Goal: Use online tool/utility: Utilize a website feature to perform a specific function

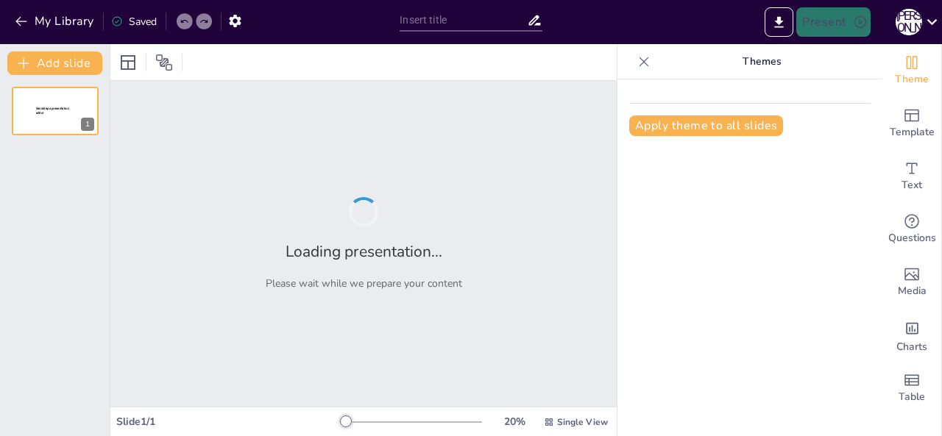
type input "[PERSON_NAME]: Життя та Внесок у Психологію"
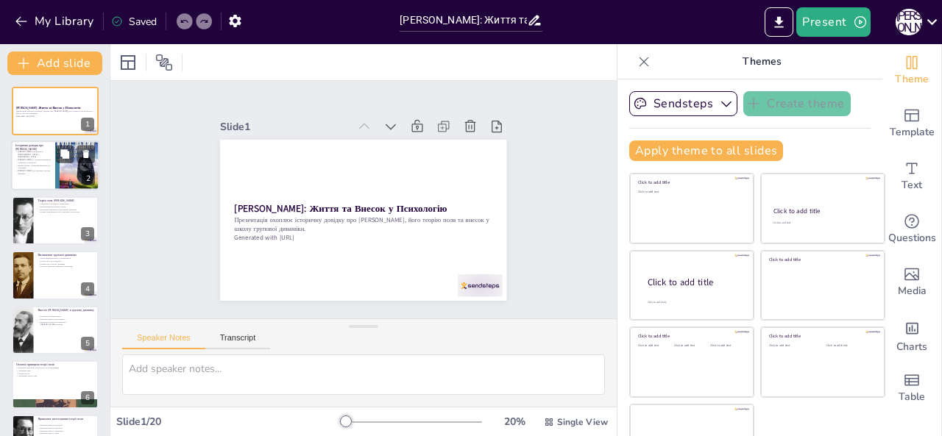
click at [35, 176] on div at bounding box center [55, 166] width 88 height 50
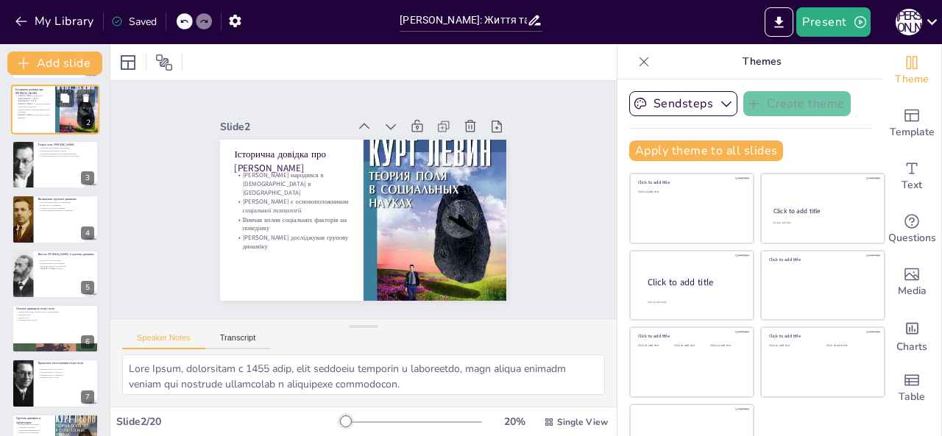
scroll to position [59, 0]
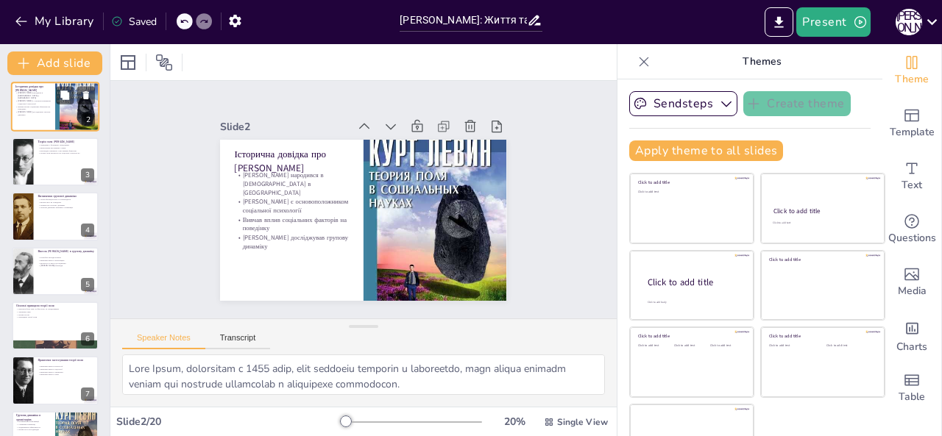
click at [35, 176] on div at bounding box center [55, 162] width 87 height 49
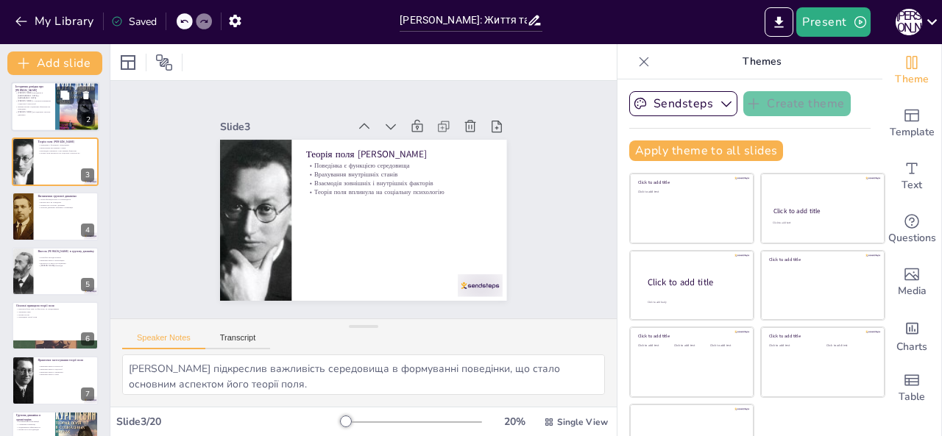
scroll to position [0, 0]
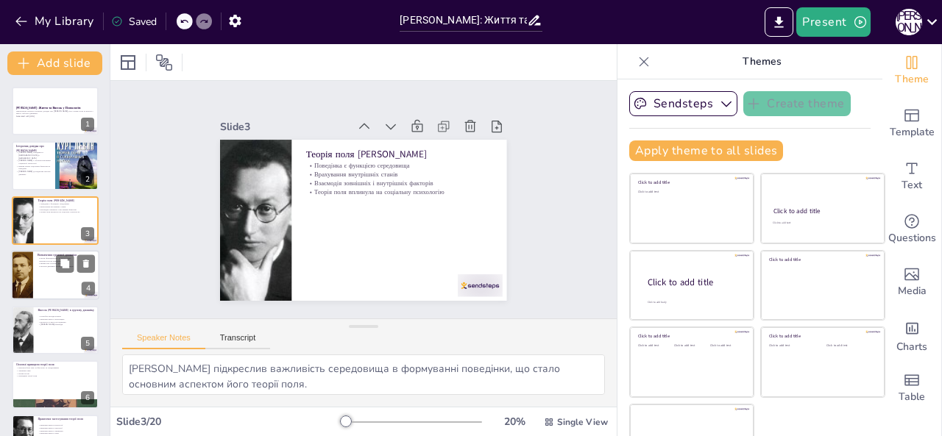
click at [46, 264] on p "Знання про групову динаміку" at bounding box center [66, 264] width 57 height 3
click at [46, 264] on div at bounding box center [55, 275] width 88 height 50
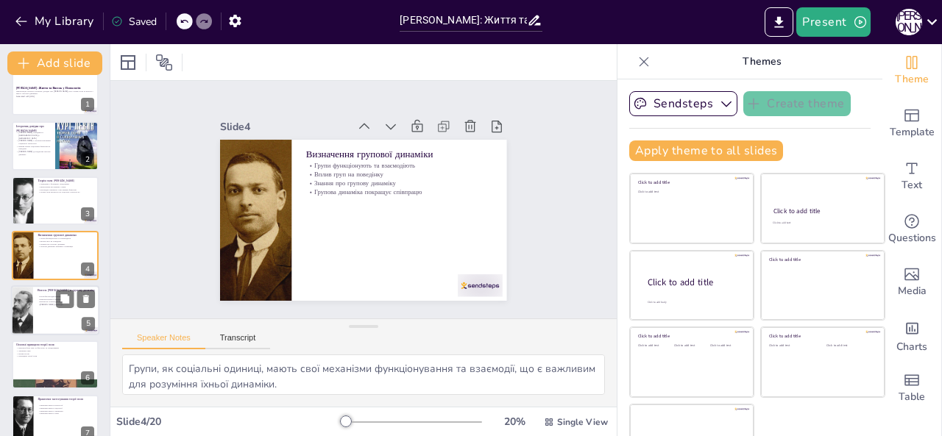
click at [36, 306] on div at bounding box center [55, 310] width 88 height 50
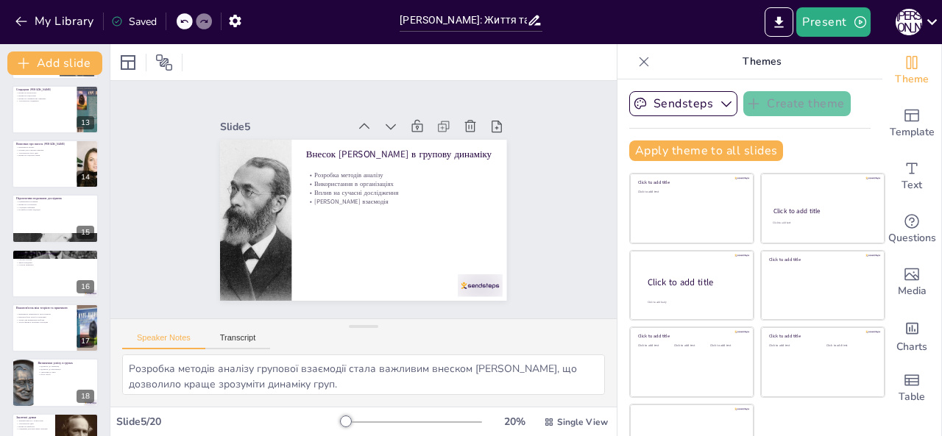
scroll to position [751, 0]
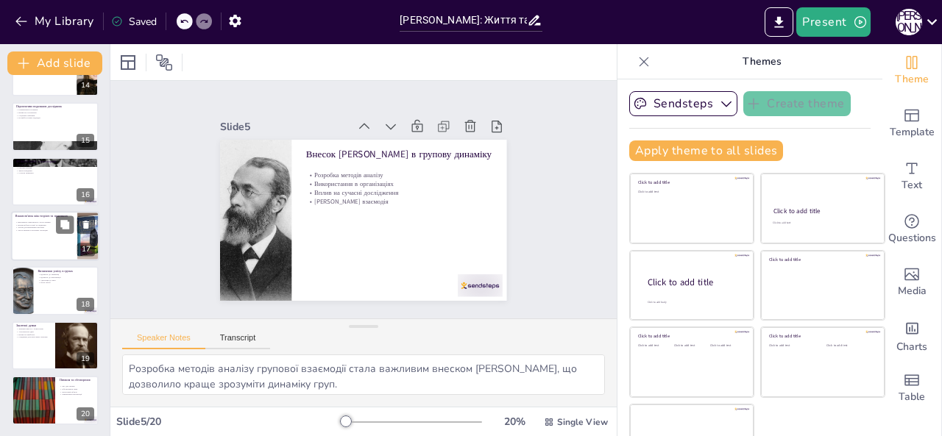
click at [36, 254] on div at bounding box center [55, 236] width 88 height 50
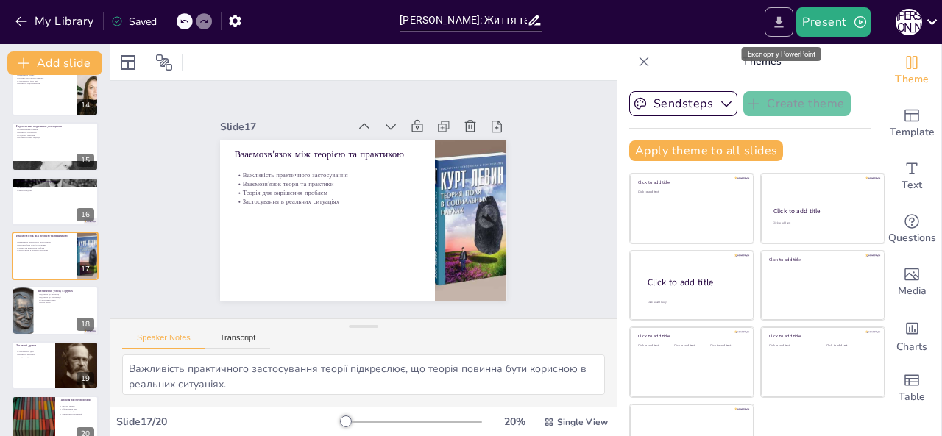
click at [778, 17] on icon "Export to PowerPoint" at bounding box center [779, 21] width 9 height 11
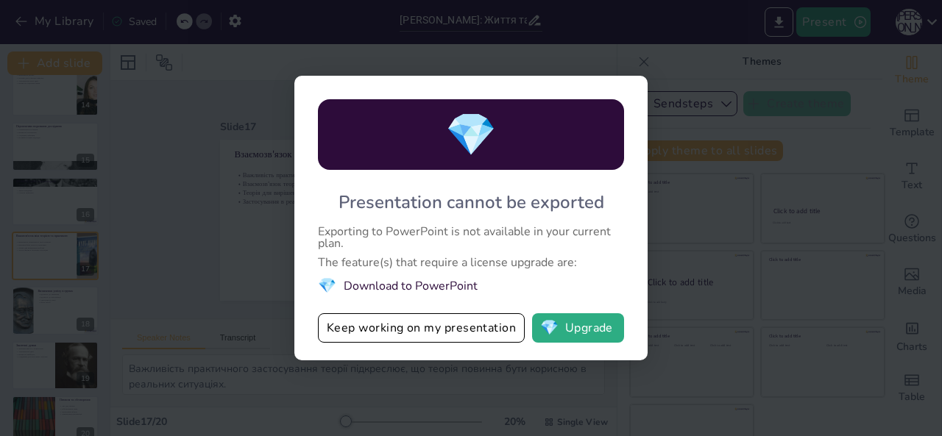
click at [235, 218] on div "💎 Presentation cannot be exported Exporting to PowerPoint is not available in y…" at bounding box center [471, 218] width 942 height 436
drag, startPoint x: 236, startPoint y: 329, endPoint x: 397, endPoint y: 355, distance: 163.3
click at [397, 355] on div "💎 Presentation cannot be exported Exporting to PowerPoint is not available in y…" at bounding box center [471, 218] width 942 height 436
click at [397, 322] on button "Keep working on my presentation" at bounding box center [421, 327] width 207 height 29
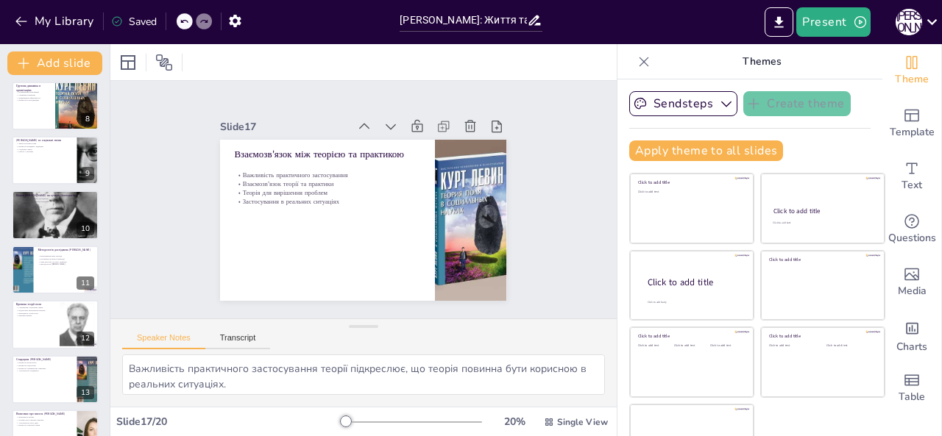
scroll to position [368, 0]
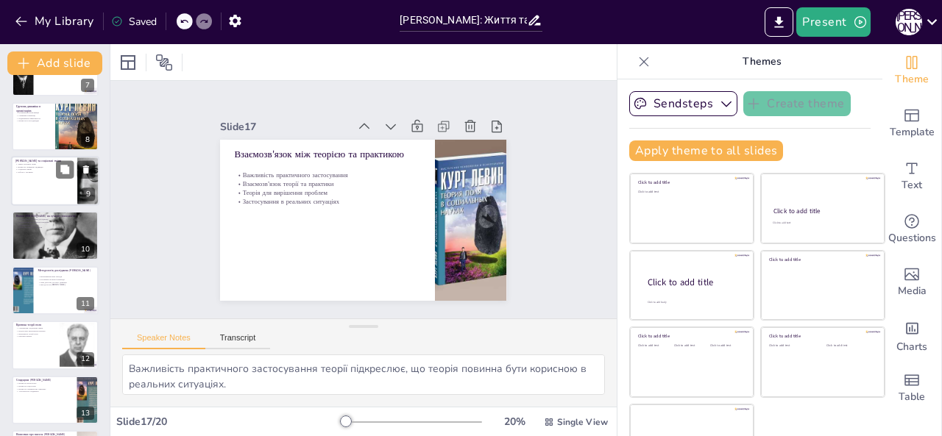
click at [47, 189] on div at bounding box center [55, 181] width 88 height 50
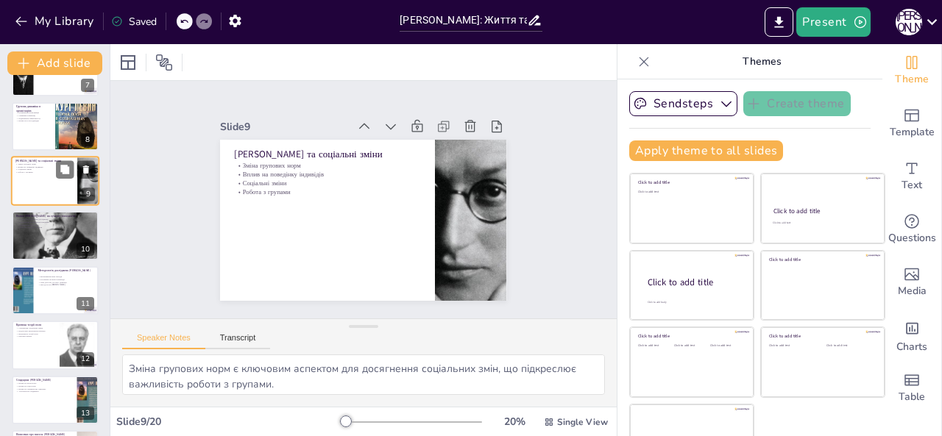
scroll to position [293, 0]
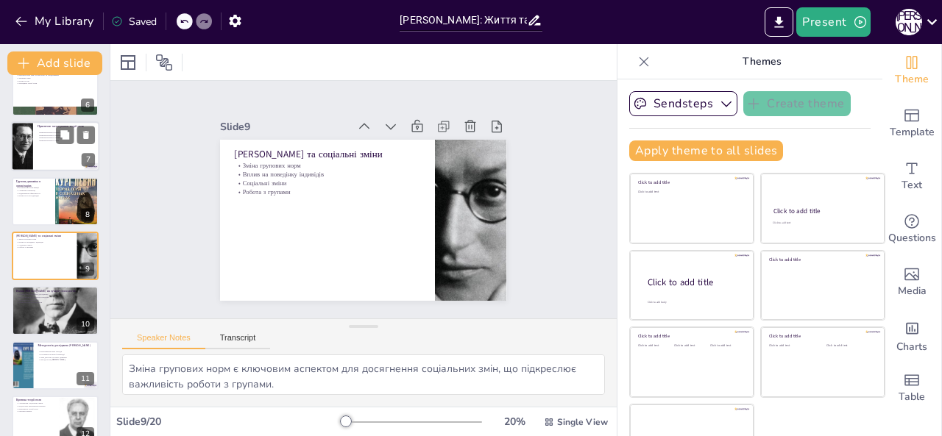
click at [38, 138] on p "Використання в управлінні" at bounding box center [66, 138] width 57 height 3
type textarea "Теорія поля застосовується в психології для розуміння поведінки індивідів у різ…"
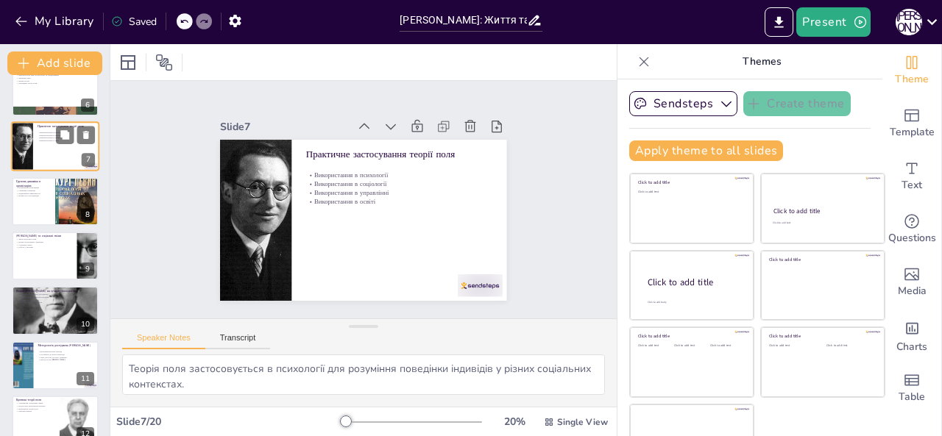
scroll to position [184, 0]
